Goal: Task Accomplishment & Management: Complete application form

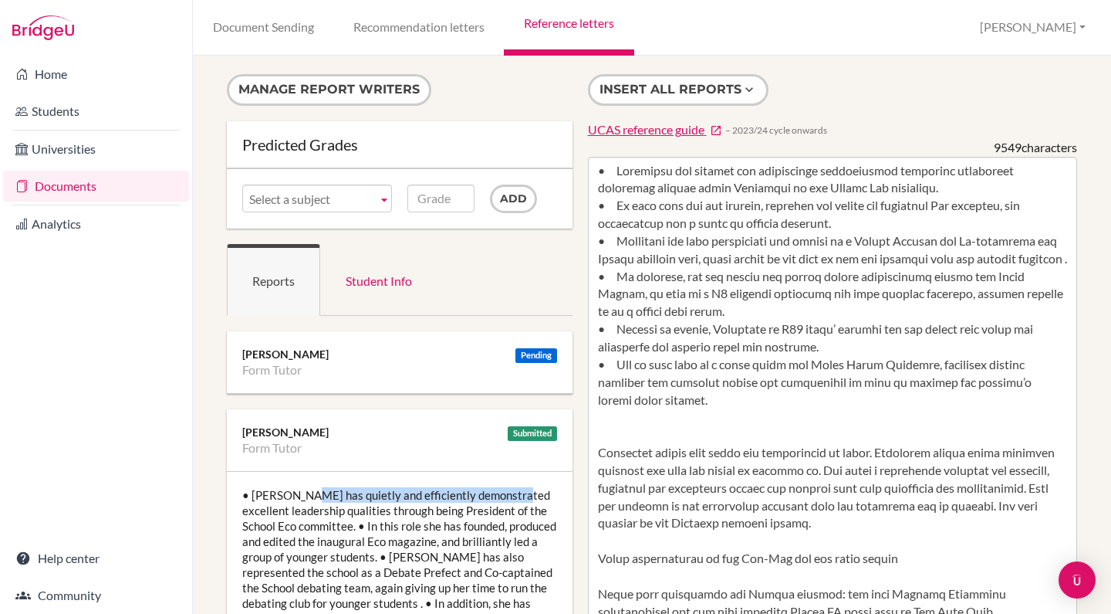
scroll to position [2640, 0]
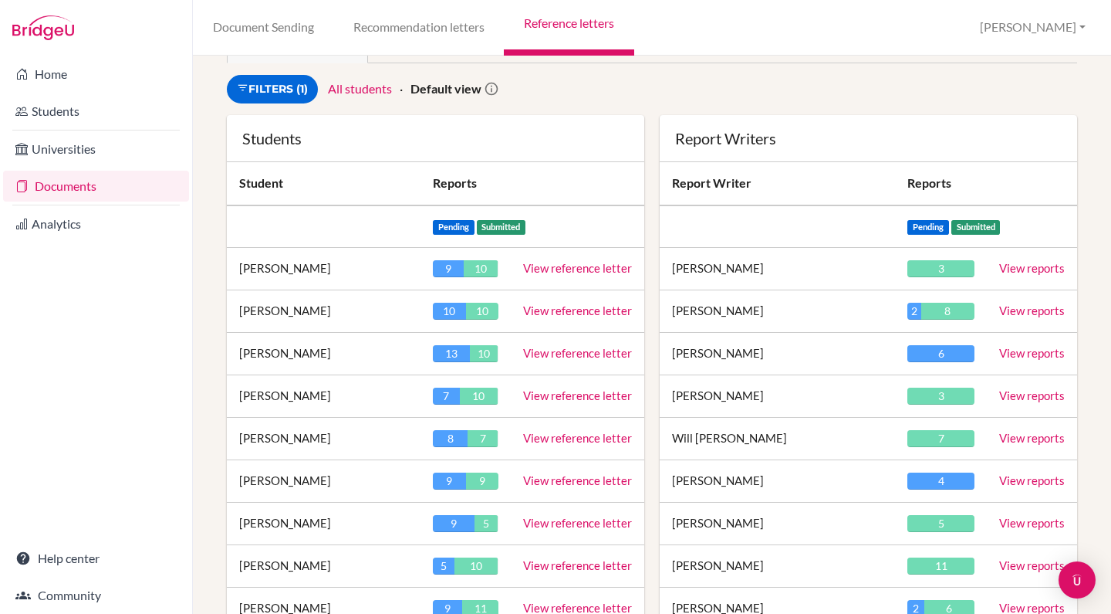
scroll to position [87, 0]
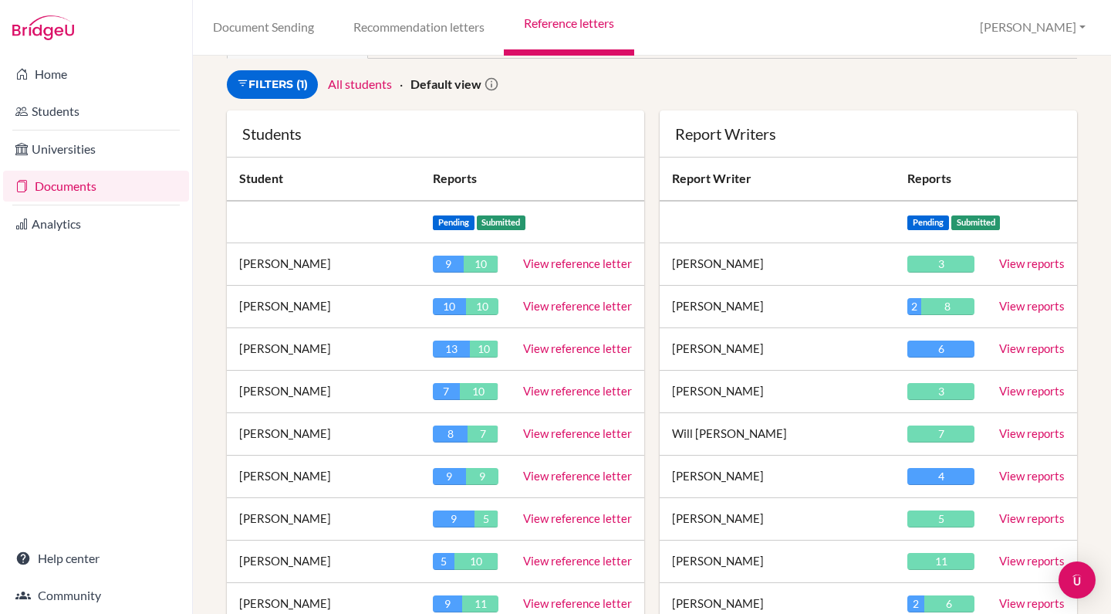
click at [564, 476] on link "View reference letter" at bounding box center [577, 476] width 109 height 14
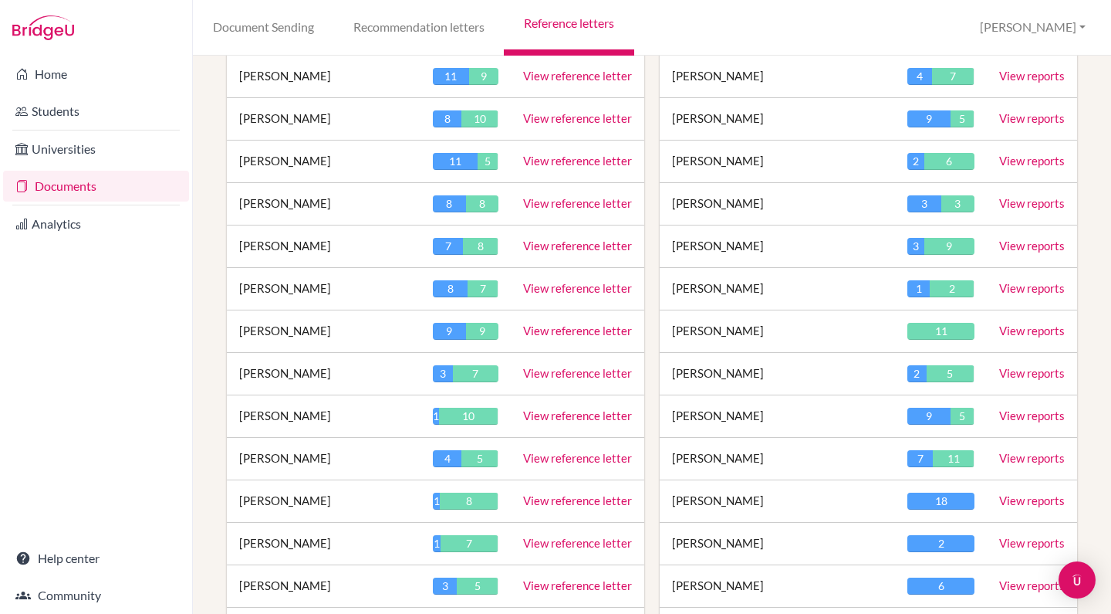
scroll to position [1218, 0]
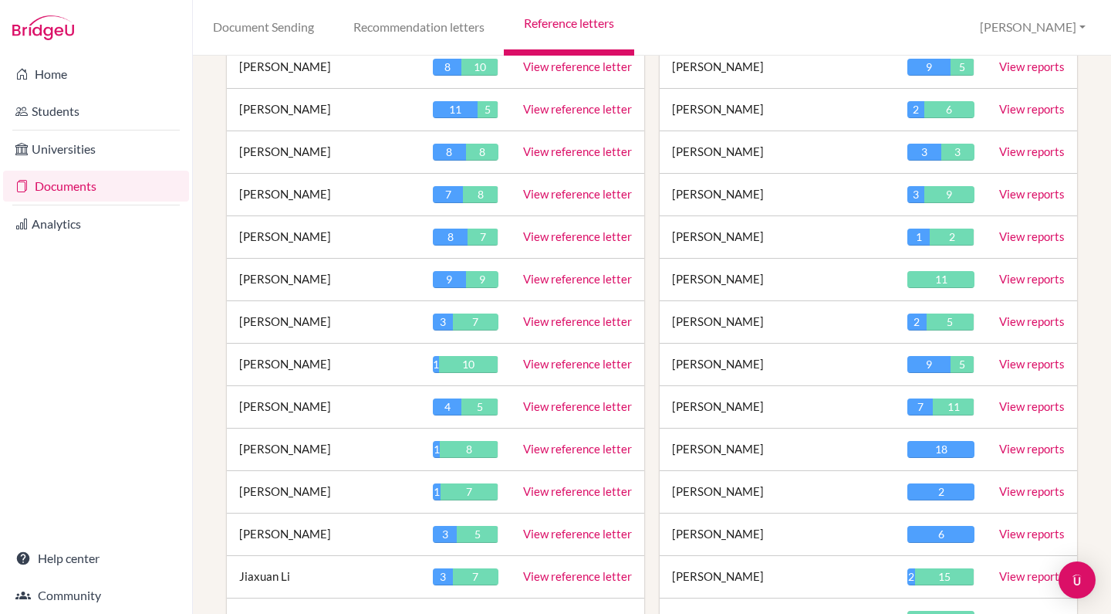
click at [577, 404] on link "View reference letter" at bounding box center [577, 406] width 109 height 14
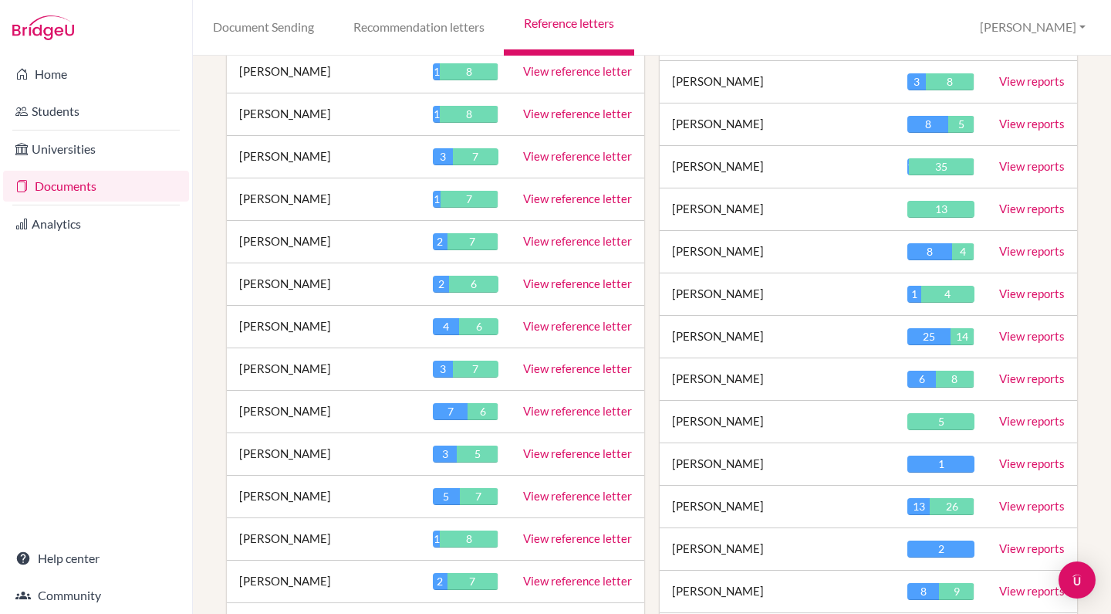
scroll to position [2566, 0]
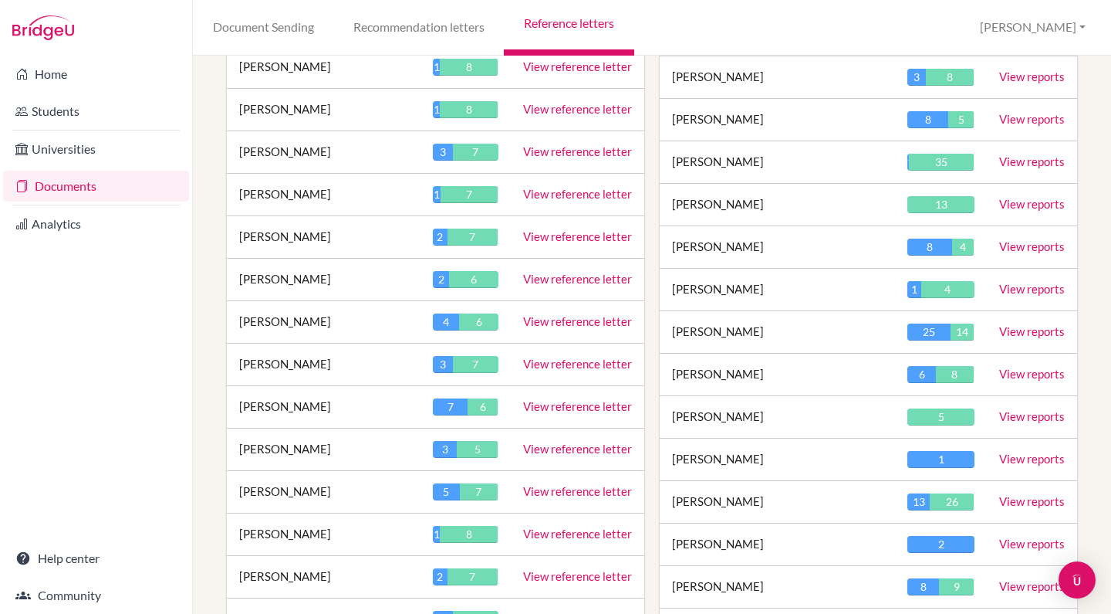
click at [565, 484] on link "View reference letter" at bounding box center [577, 491] width 109 height 14
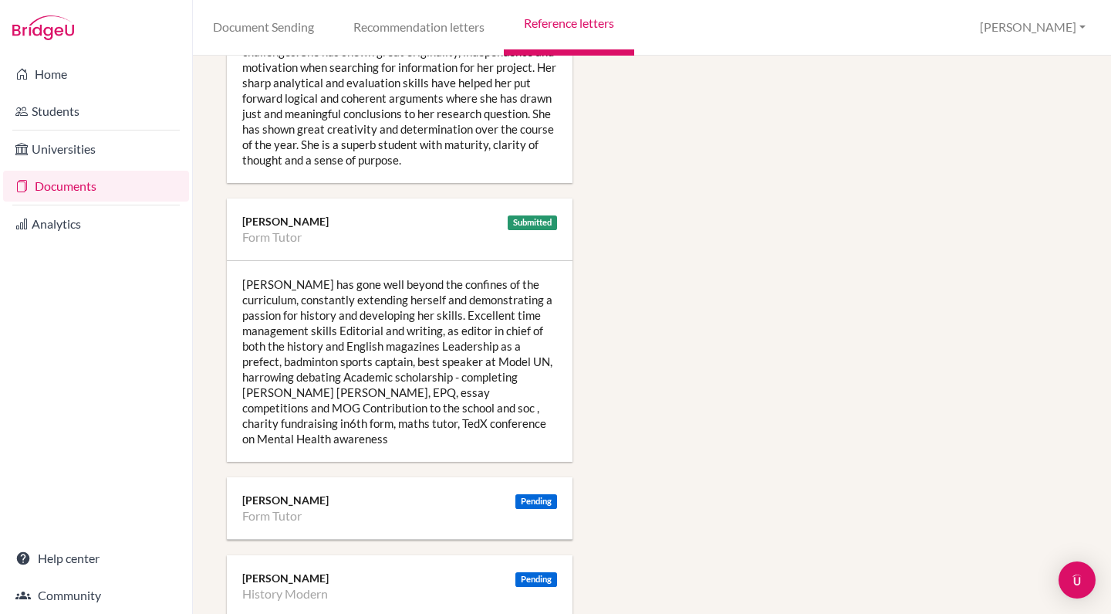
scroll to position [1312, 0]
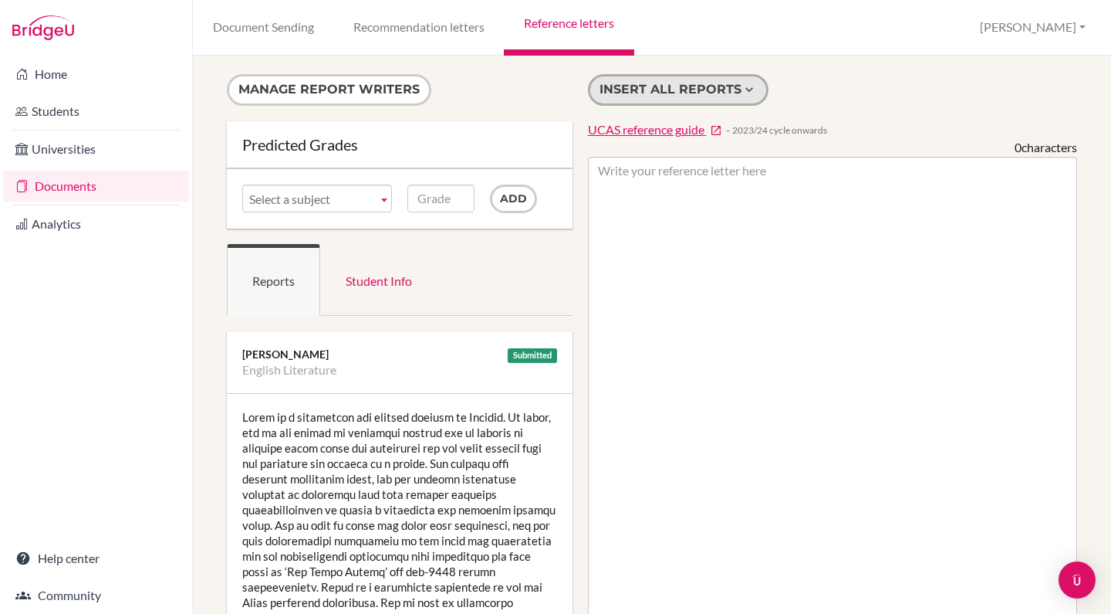
click at [710, 88] on button "Insert all reports" at bounding box center [678, 90] width 181 height 32
type textarea "Bella is a passionate and engaged student of English. In class, she is not afra…"
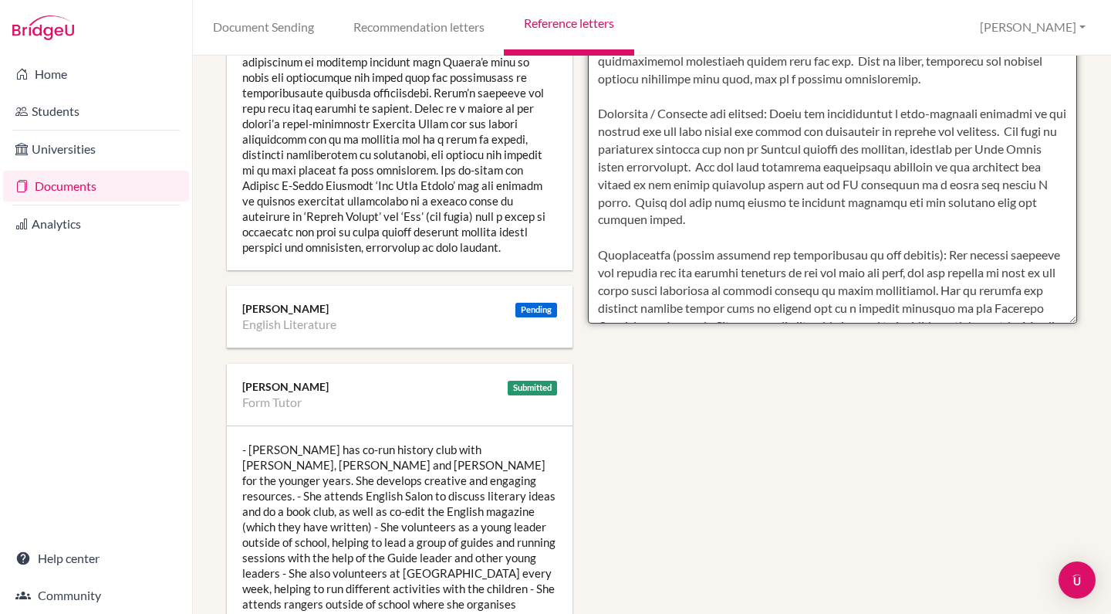
scroll to position [726, 1]
drag, startPoint x: 599, startPoint y: 172, endPoint x: 1027, endPoint y: 313, distance: 451.1
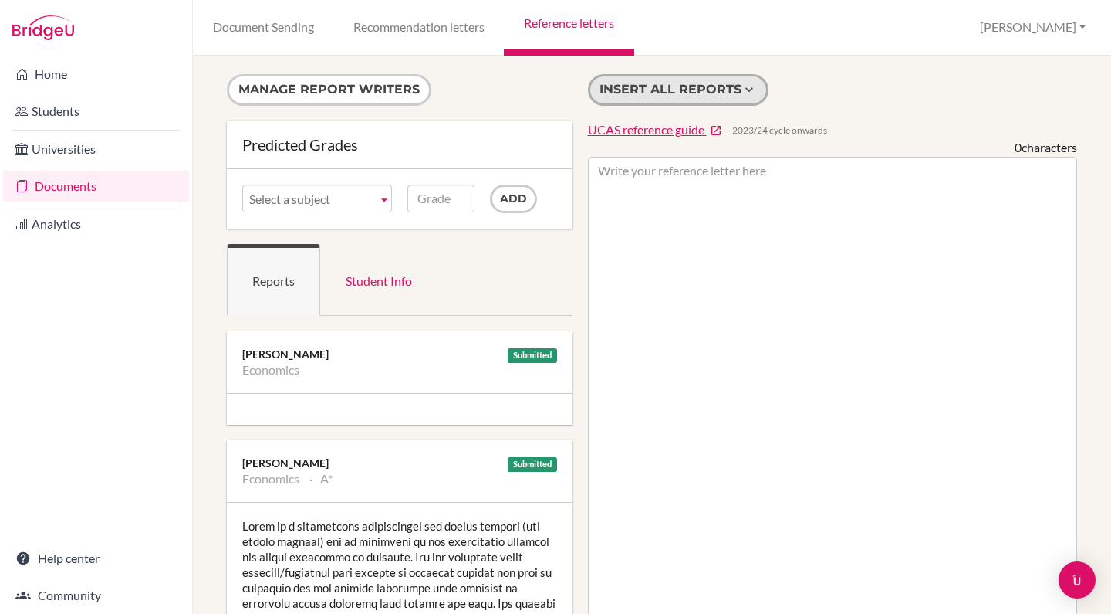
click at [667, 84] on button "Insert all reports" at bounding box center [678, 90] width 181 height 32
type textarea "Katie is a wonderfully enthusiastic and gifted student (and school scholar) who…"
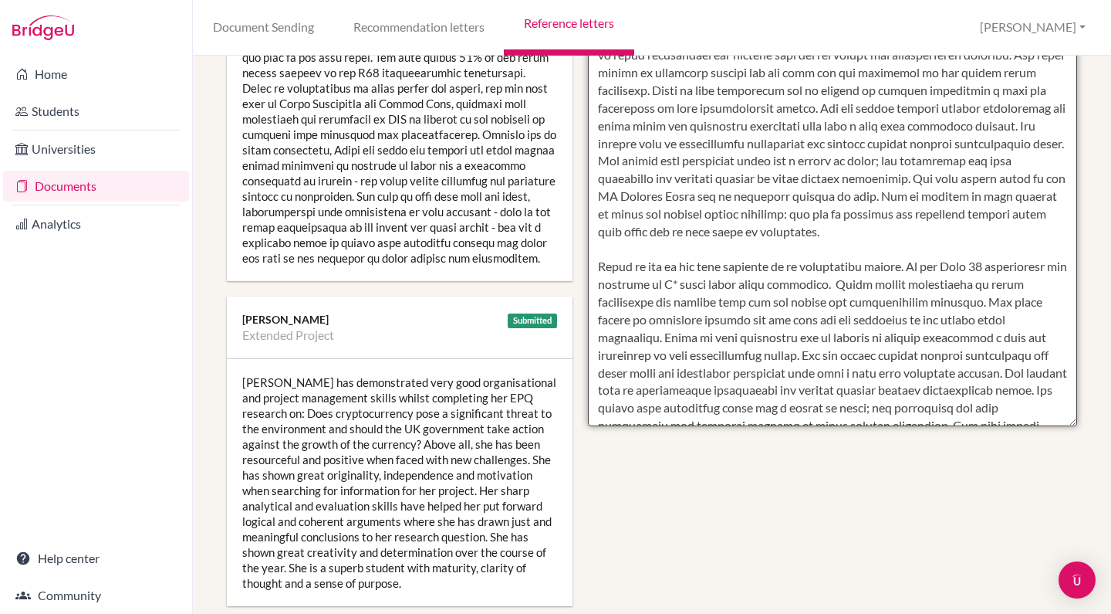
scroll to position [631, 0]
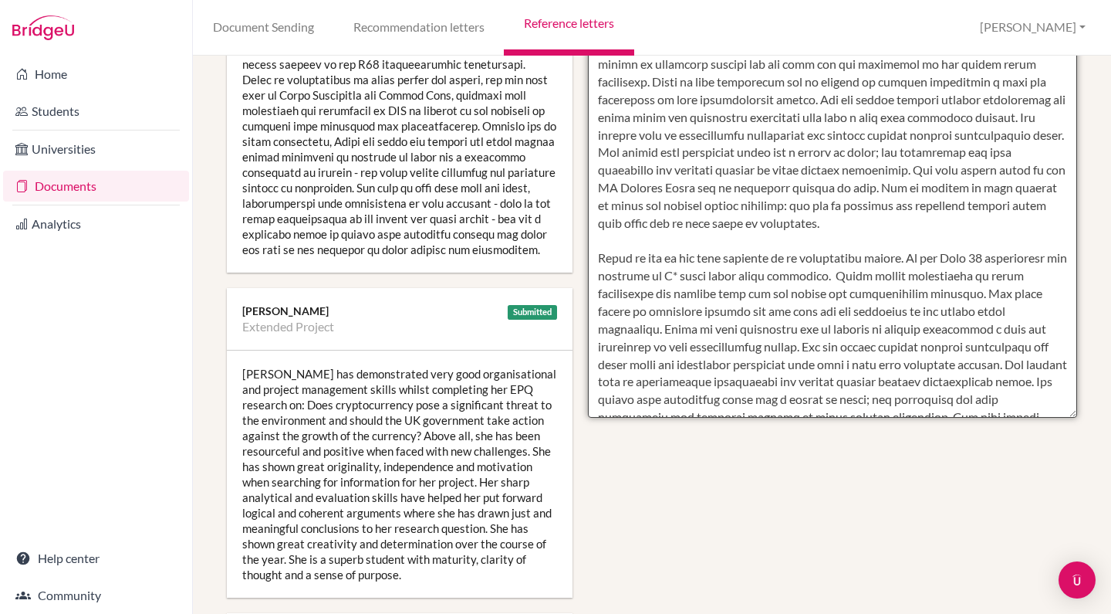
drag, startPoint x: 597, startPoint y: 165, endPoint x: 856, endPoint y: 416, distance: 360.3
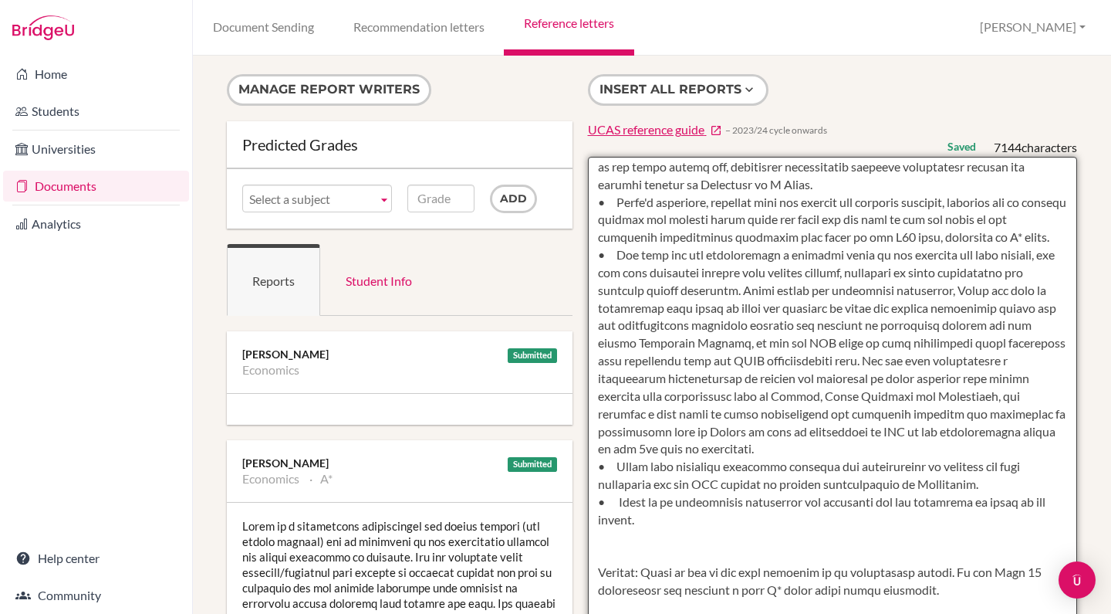
scroll to position [0, 0]
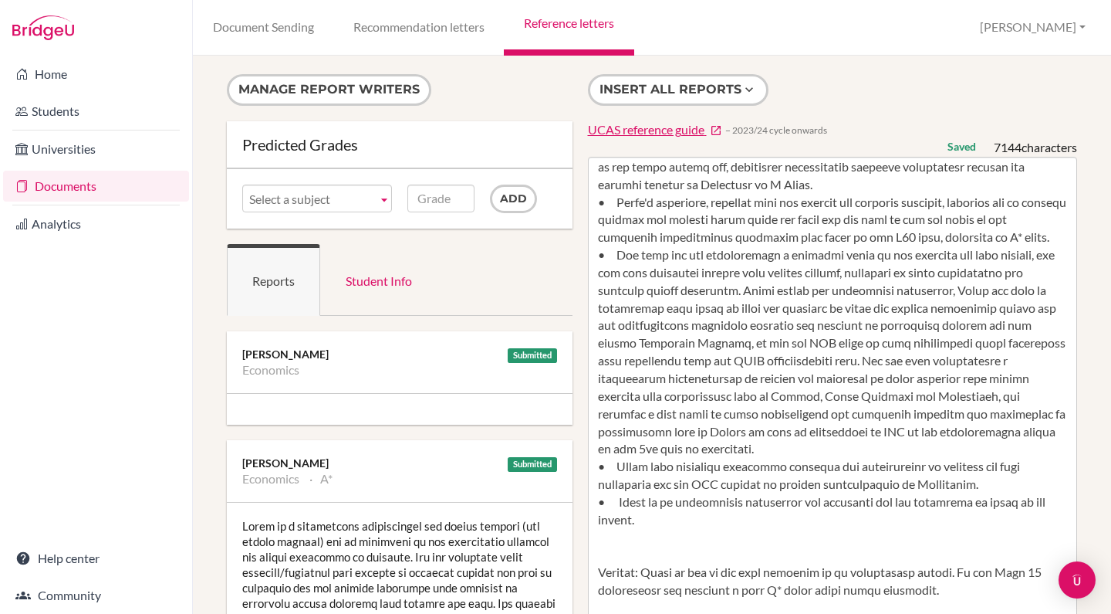
click at [387, 448] on div "Submitted Mr Nicholls Economics A*" at bounding box center [400, 471] width 346 height 62
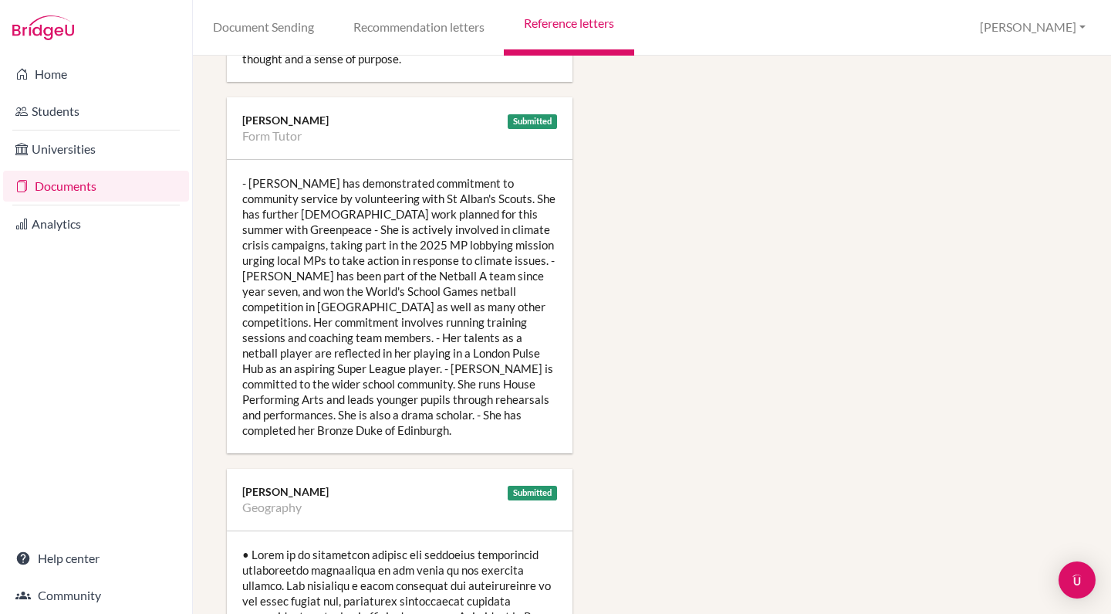
scroll to position [1148, 3]
